Goal: Use online tool/utility: Utilize a website feature to perform a specific function

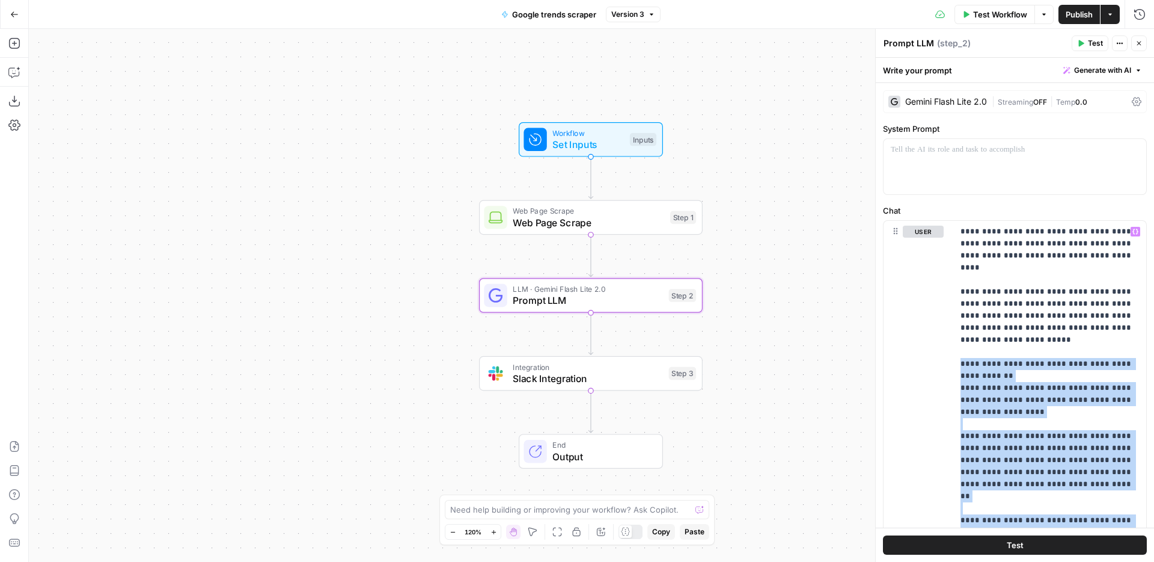
scroll to position [388, 0]
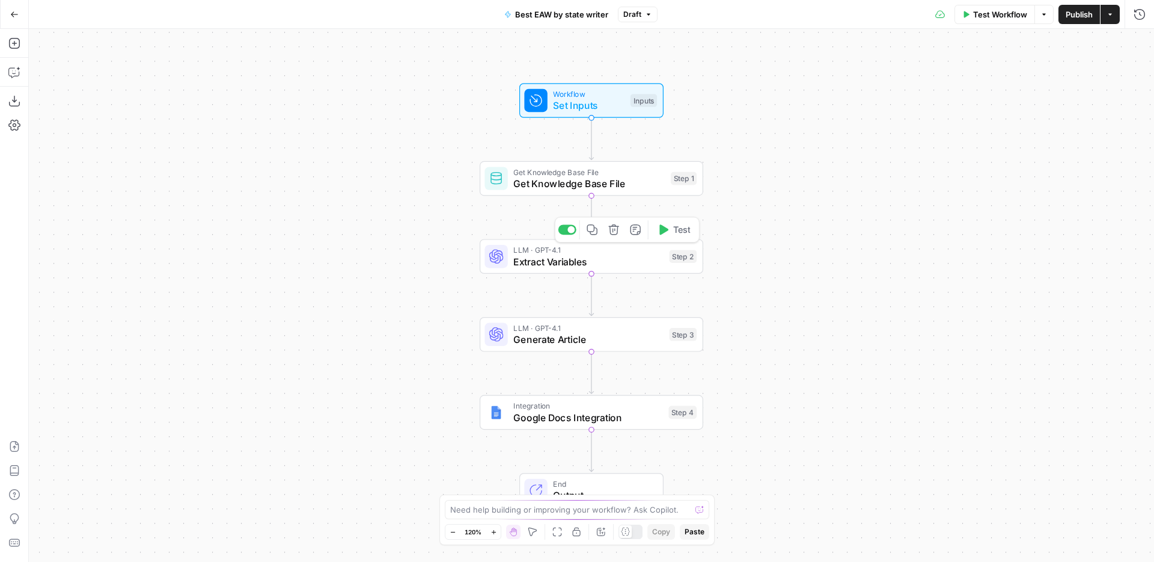
click at [537, 258] on span "Extract Variables" at bounding box center [588, 261] width 150 height 14
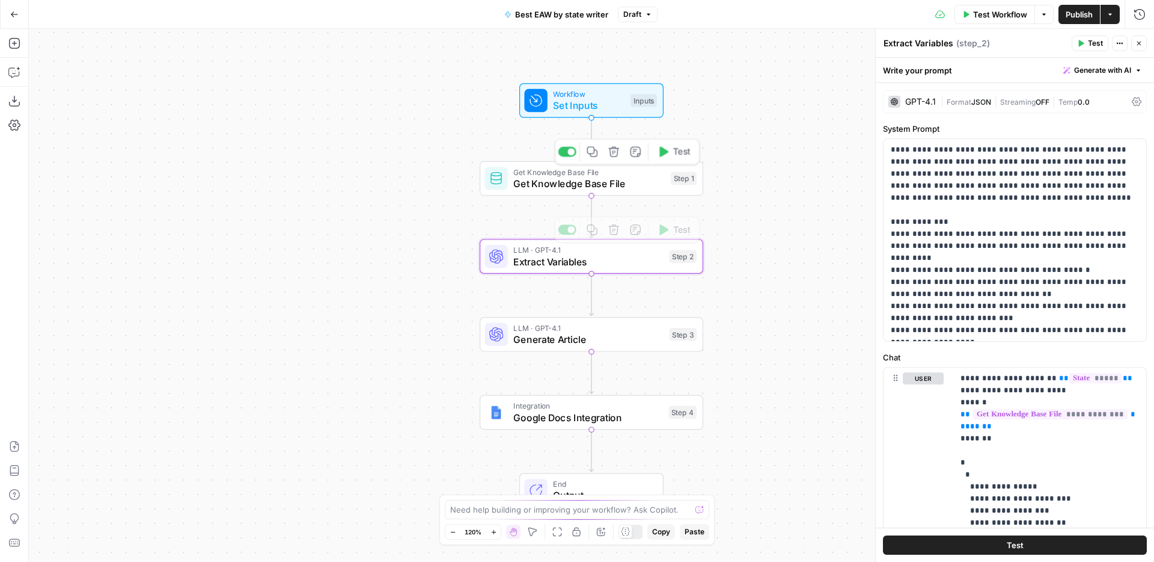
click at [604, 185] on span "Get Knowledge Base File" at bounding box center [588, 183] width 151 height 14
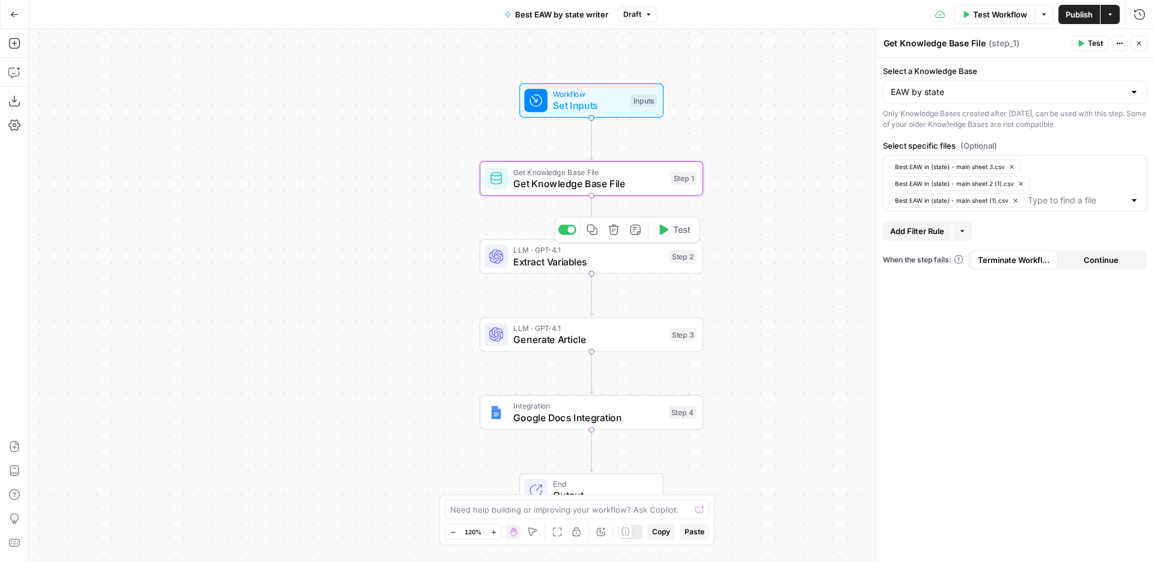
click at [606, 257] on span "Extract Variables" at bounding box center [588, 261] width 150 height 14
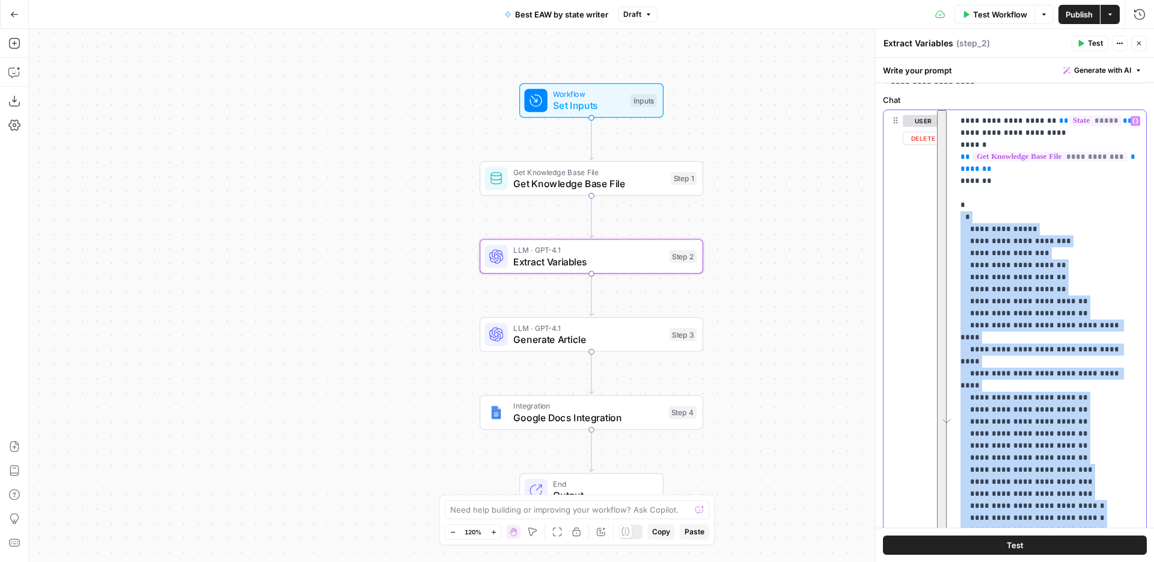
scroll to position [1, 0]
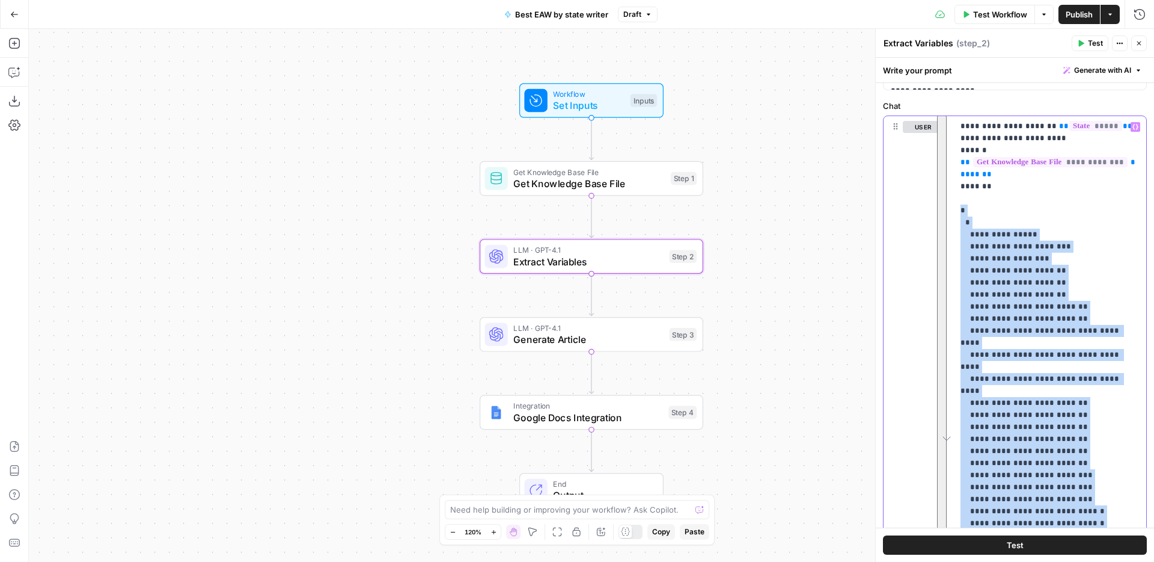
drag, startPoint x: 969, startPoint y: 348, endPoint x: 957, endPoint y: 207, distance: 141.1
click at [957, 207] on div "**********" at bounding box center [1015, 310] width 278 height 504
copy p "**********"
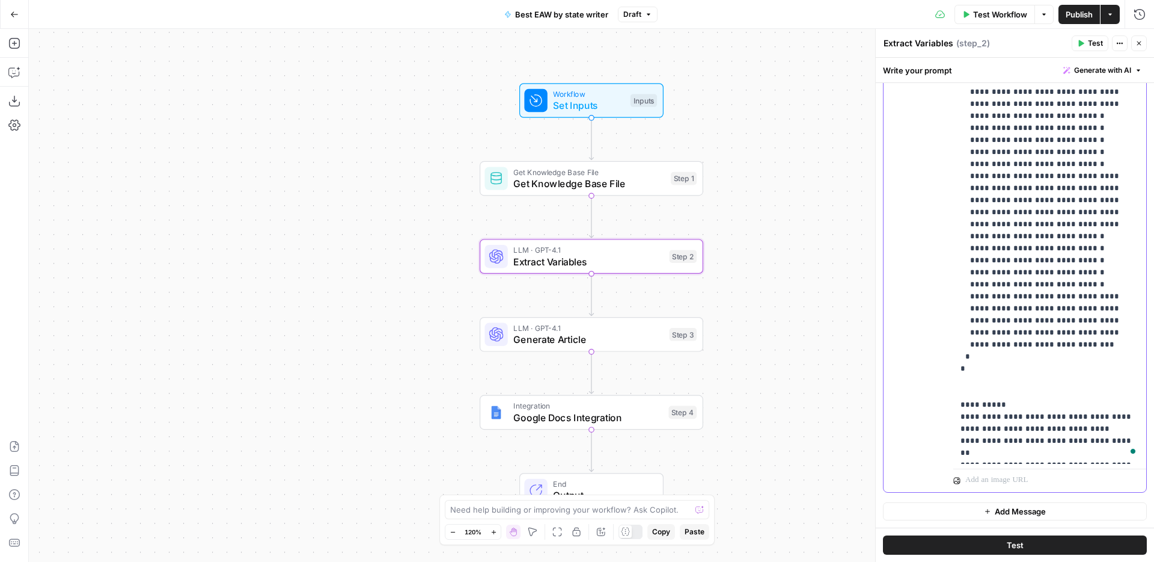
scroll to position [530, 0]
click at [559, 334] on span "Generate Article" at bounding box center [588, 339] width 150 height 14
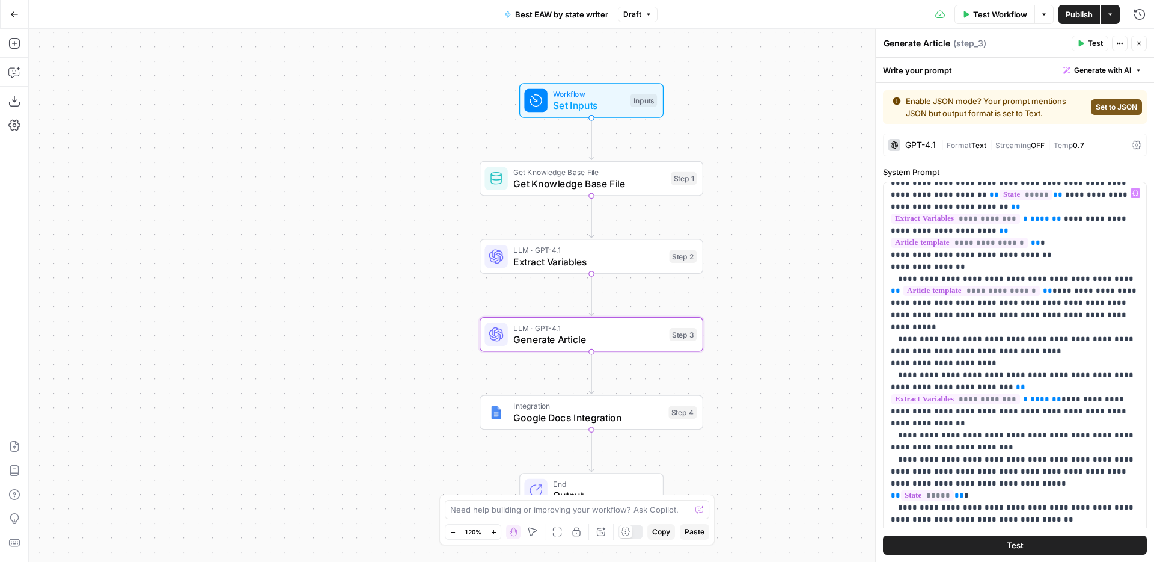
scroll to position [145, 0]
